Goal: Task Accomplishment & Management: Manage account settings

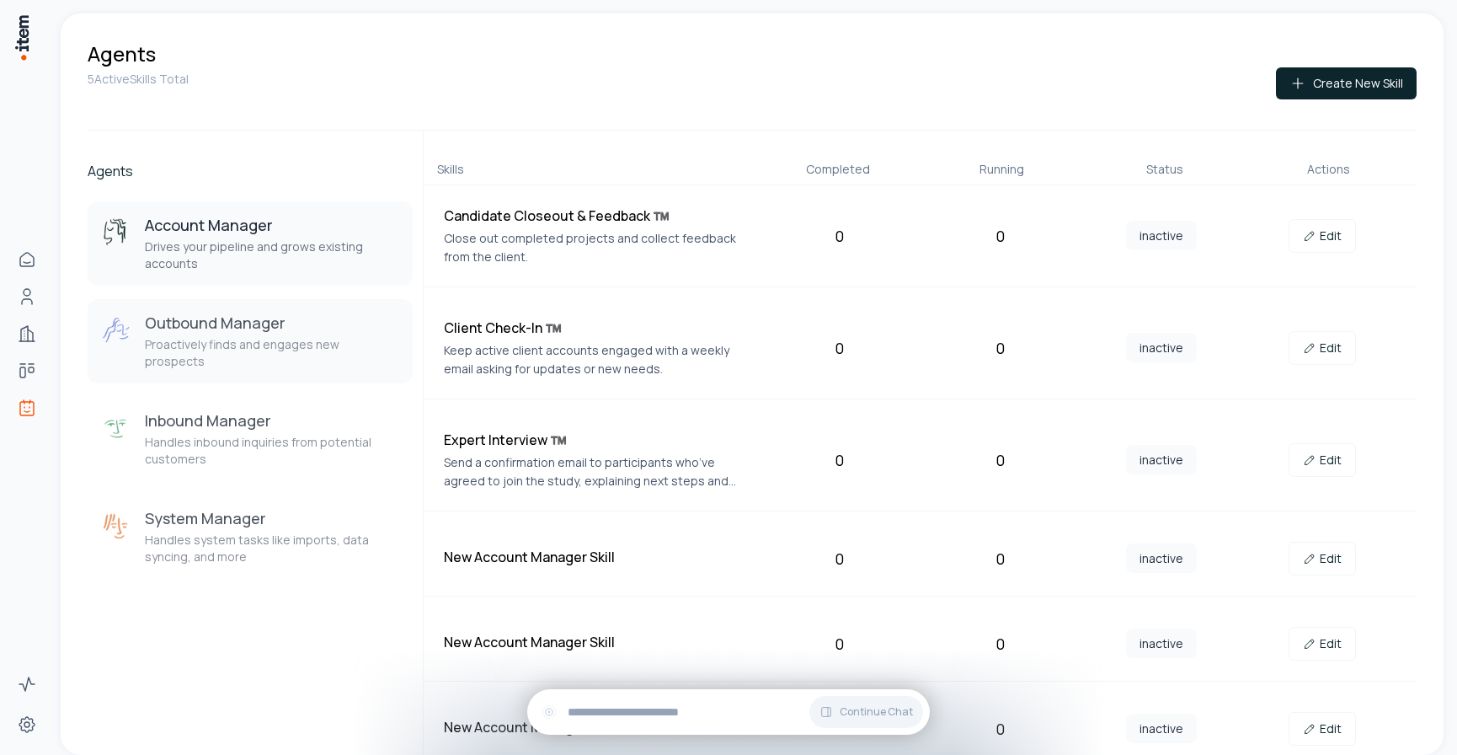
click at [192, 346] on p "Proactively finds and engages new prospects" at bounding box center [272, 353] width 254 height 34
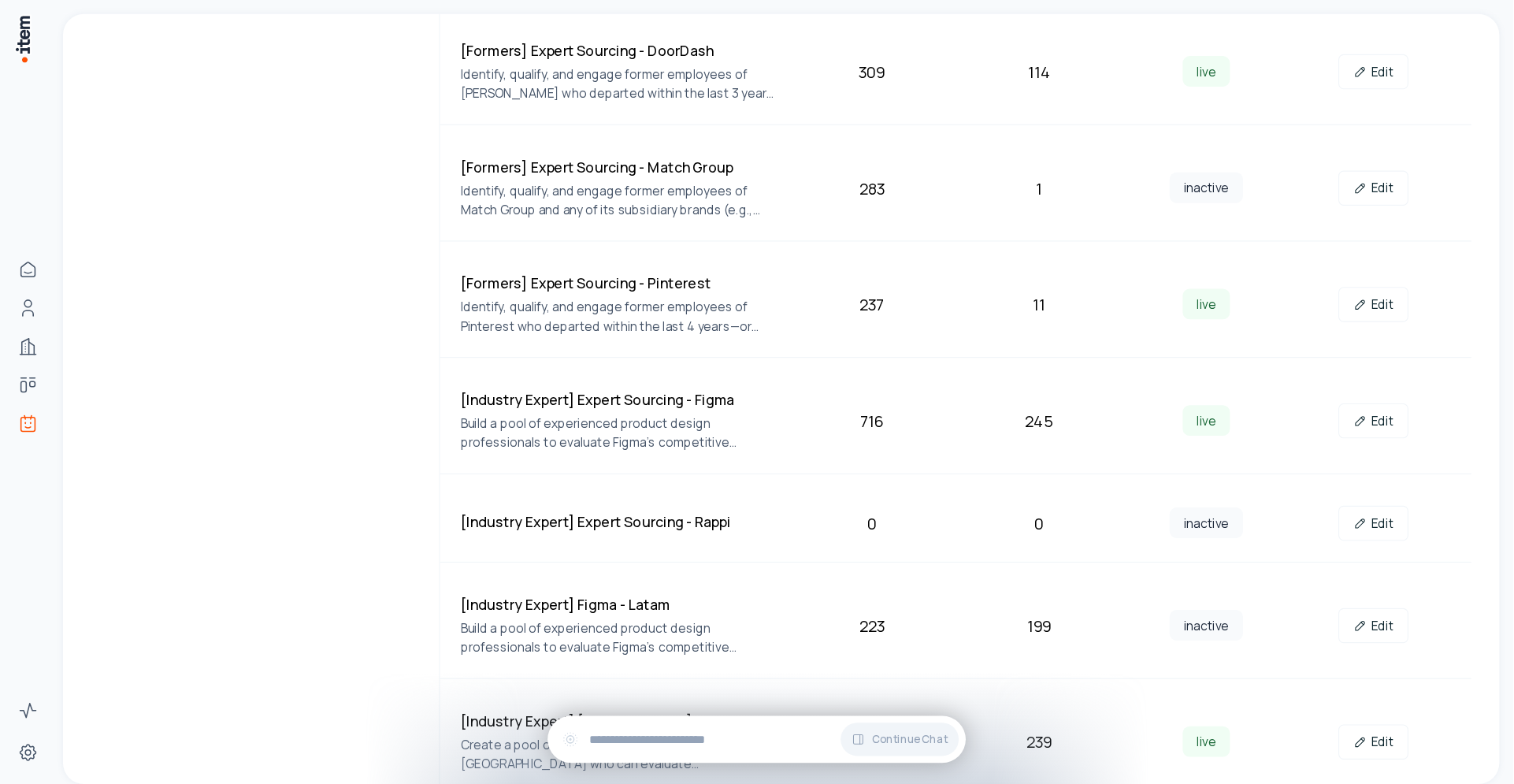
scroll to position [554, 0]
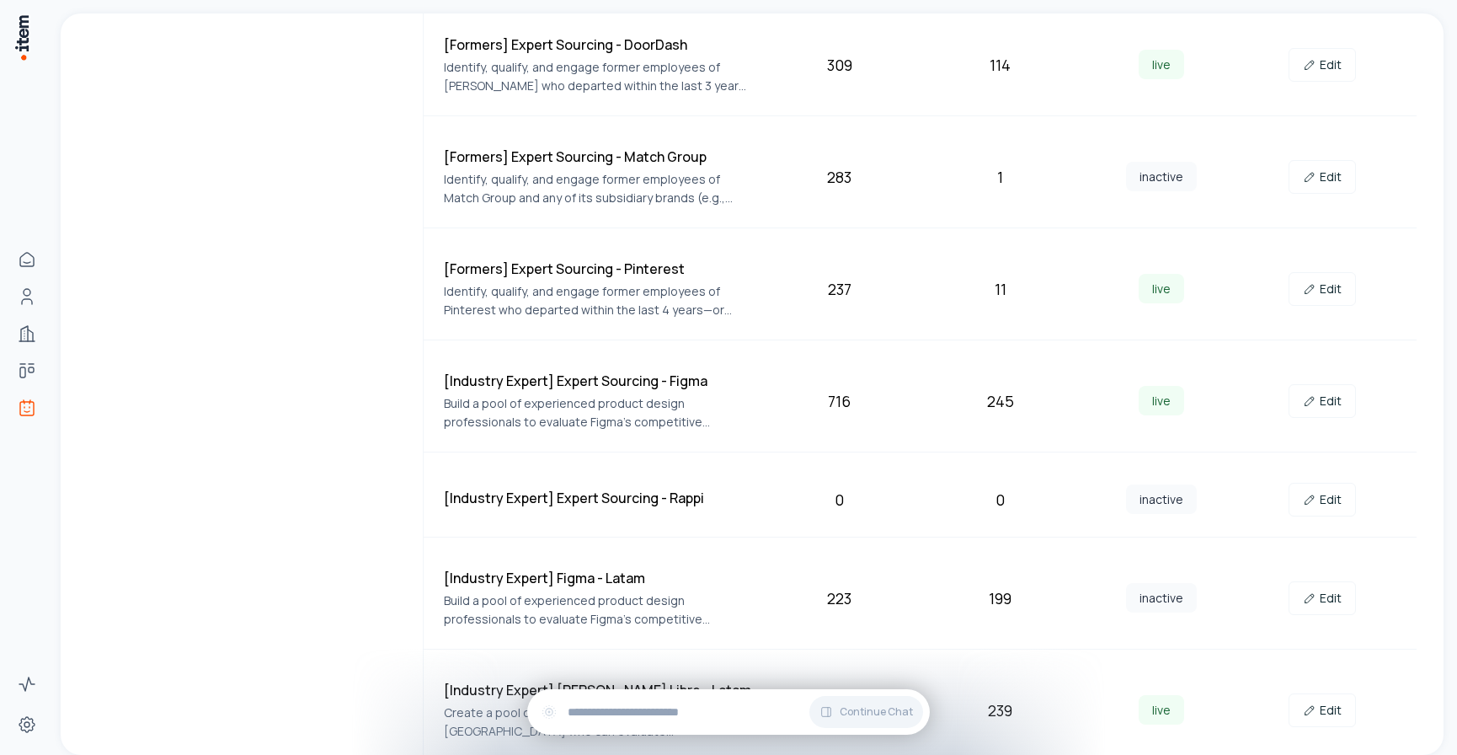
click at [253, 390] on div "Agents Account Manager Drives your pipeline and grows existing accounts Outboun…" at bounding box center [250, 150] width 325 height 1223
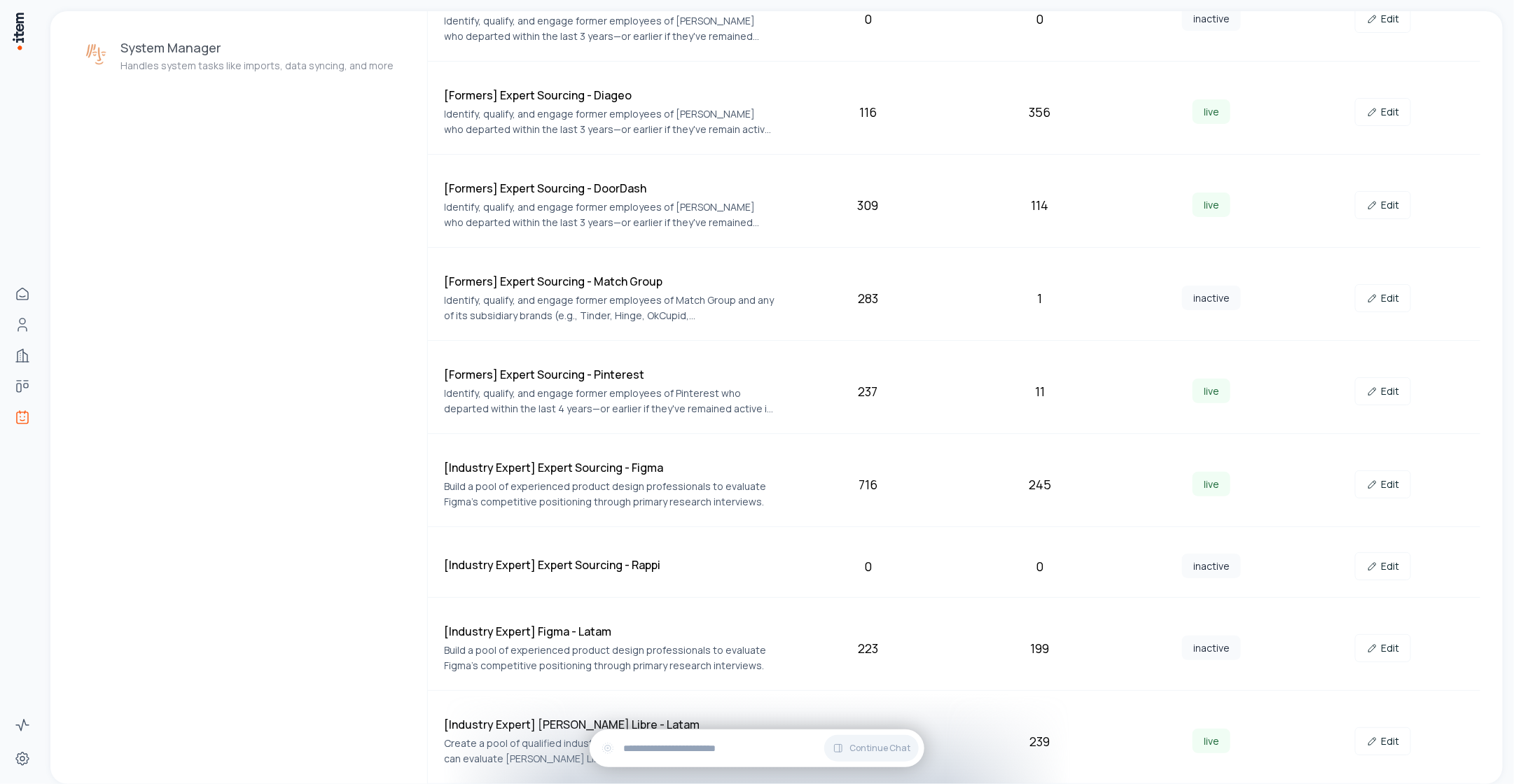
scroll to position [0, 0]
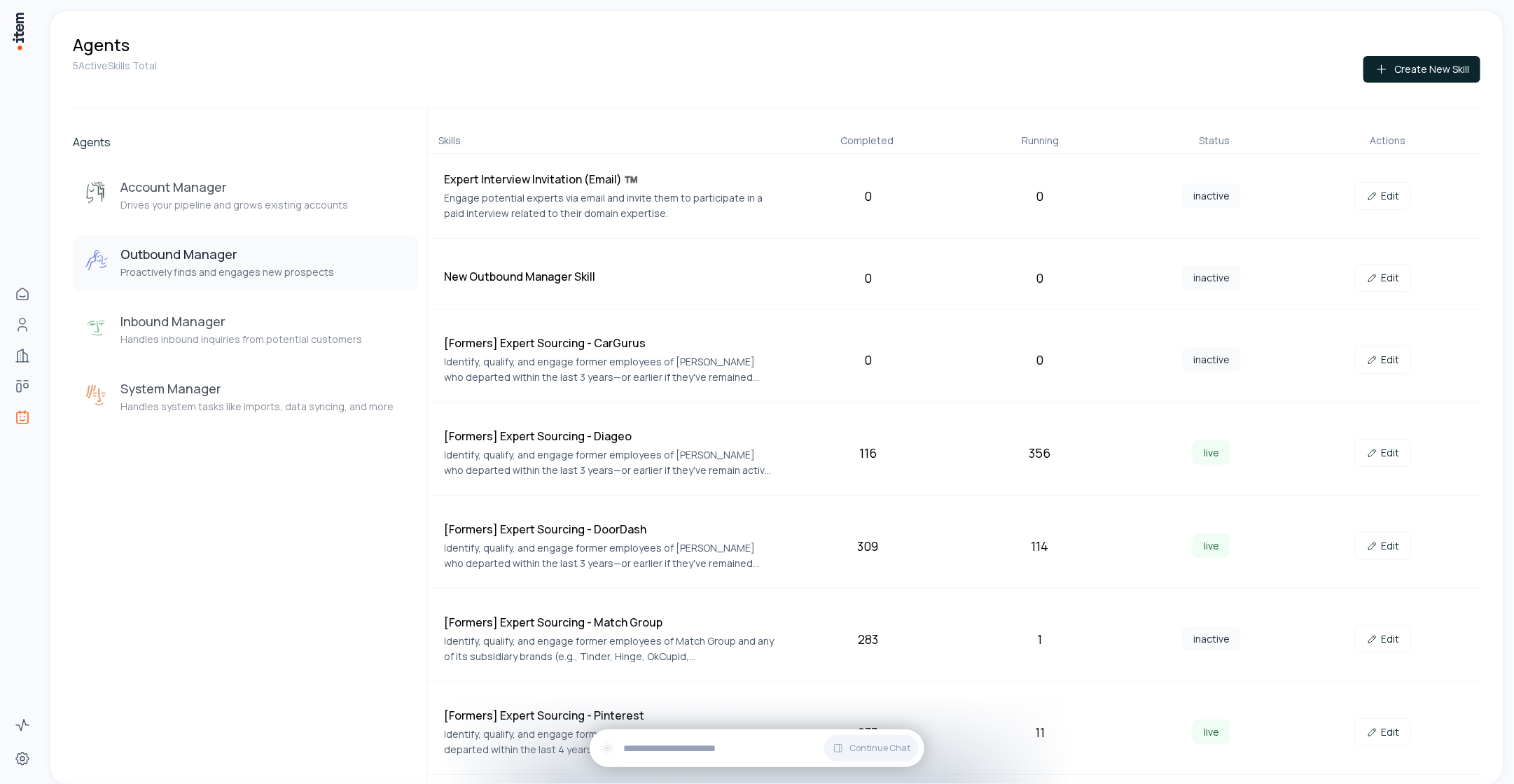
click at [1039, 144] on div "Running" at bounding box center [1040, 141] width 162 height 14
click at [866, 136] on div "Completed" at bounding box center [866, 141] width 162 height 14
click at [1211, 138] on div "Status" at bounding box center [1213, 141] width 162 height 14
click at [1211, 138] on div "Actions" at bounding box center [1387, 141] width 162 height 14
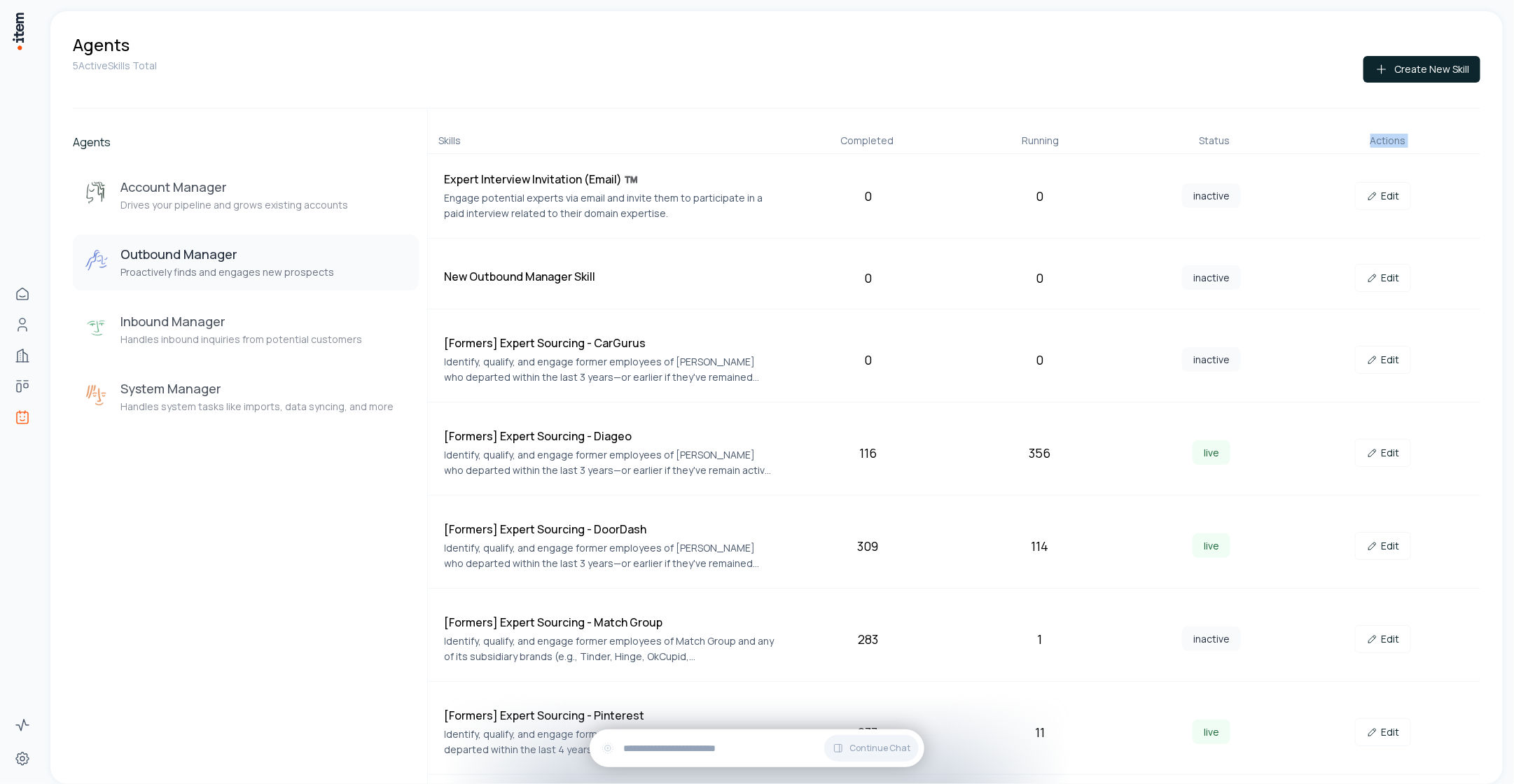
click at [1211, 138] on div "Actions" at bounding box center [1387, 141] width 162 height 14
click at [1211, 138] on div "Status" at bounding box center [1213, 141] width 162 height 14
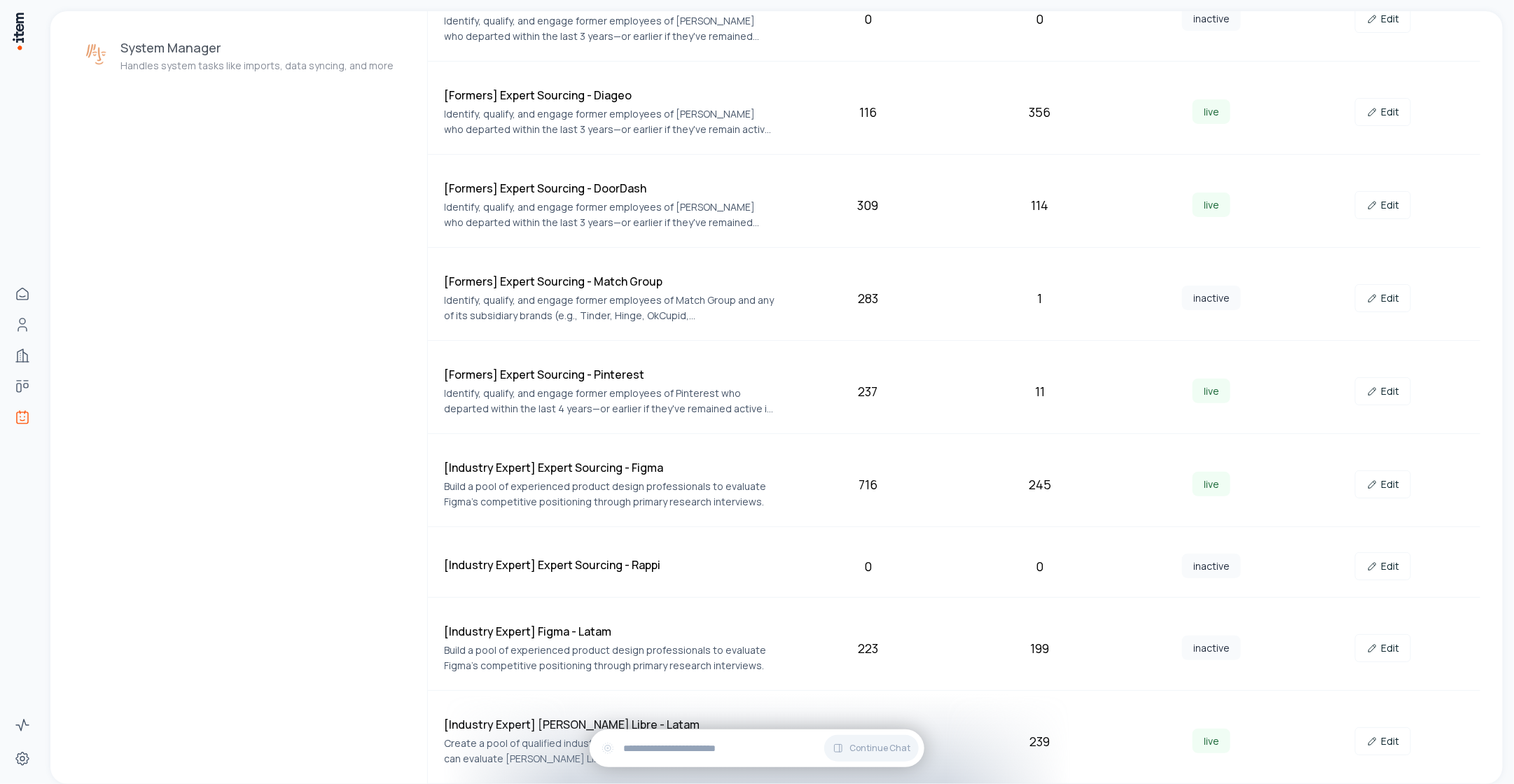
click at [238, 352] on div "Agents Account Manager Drives your pipeline and grows existing accounts Outboun…" at bounding box center [246, 275] width 346 height 1017
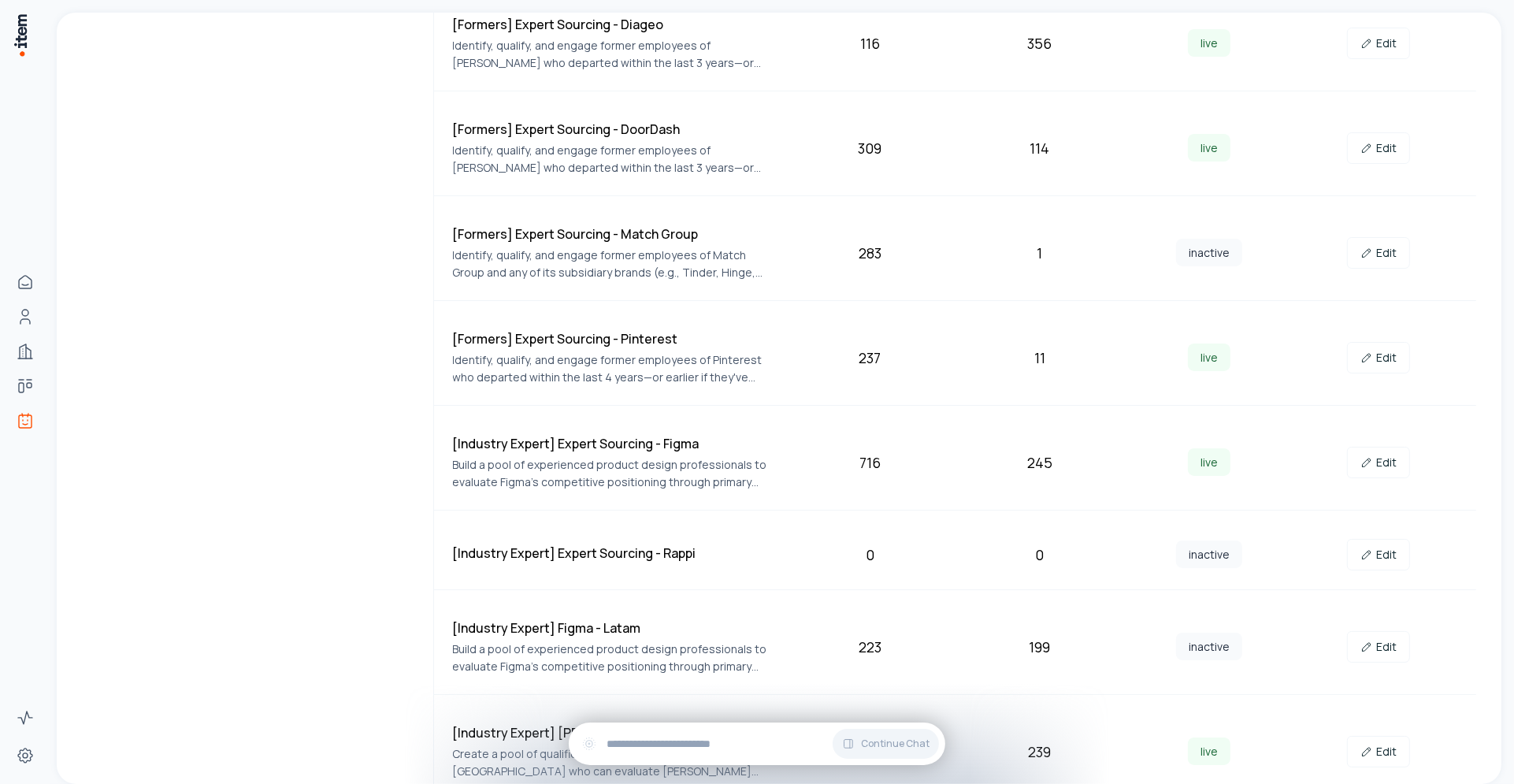
scroll to position [482, 0]
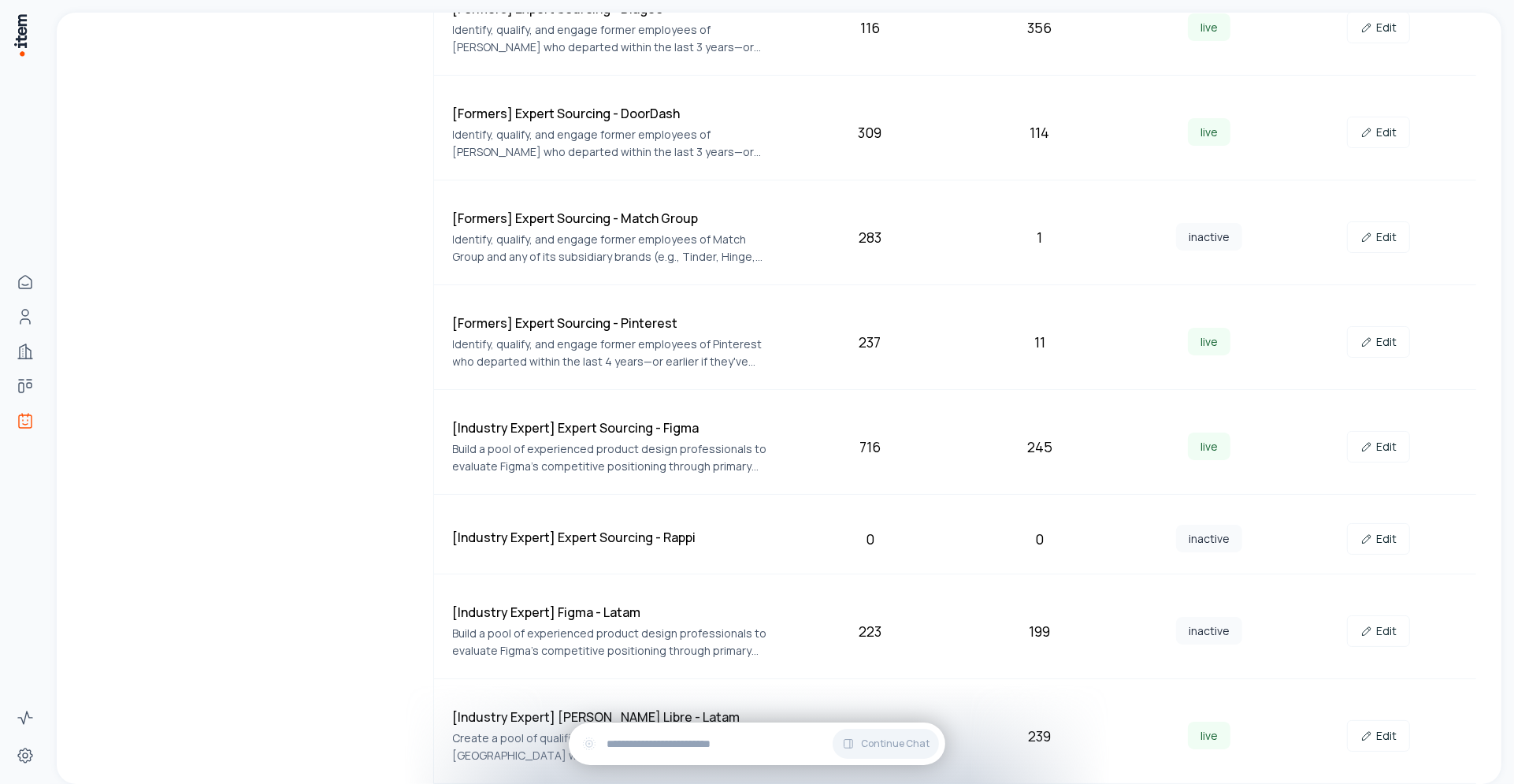
click at [623, 521] on div "[Industry Expert] Expert Sourcing - Rappi 0 0 inactive Edit" at bounding box center [955, 539] width 1043 height 70
click at [608, 532] on h4 "[Industry Expert] Expert Sourcing - Rappi" at bounding box center [616, 537] width 327 height 19
click at [1362, 538] on link "Edit" at bounding box center [1378, 539] width 63 height 32
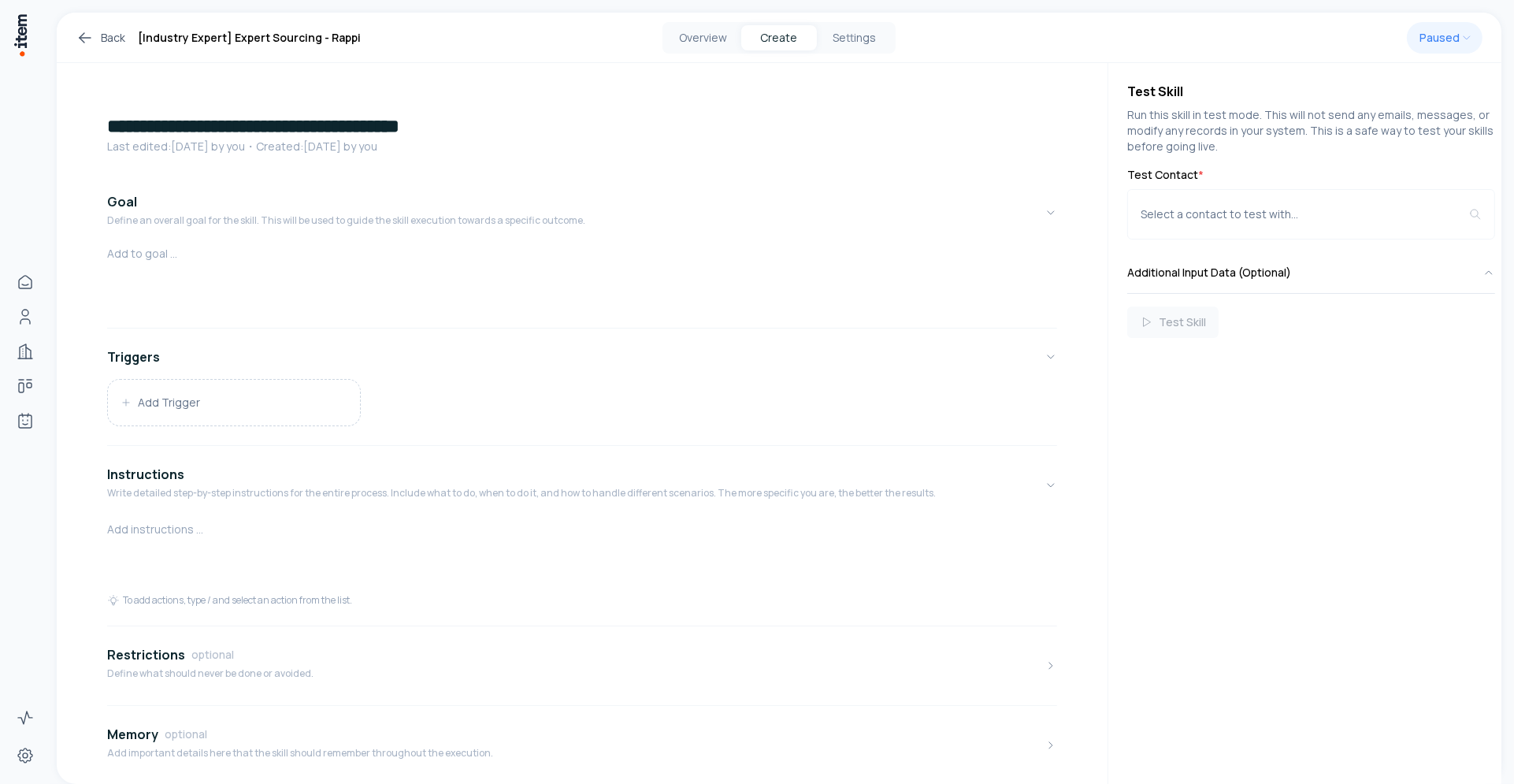
click at [107, 36] on link "Back" at bounding box center [100, 37] width 50 height 19
